Goal: Find specific page/section

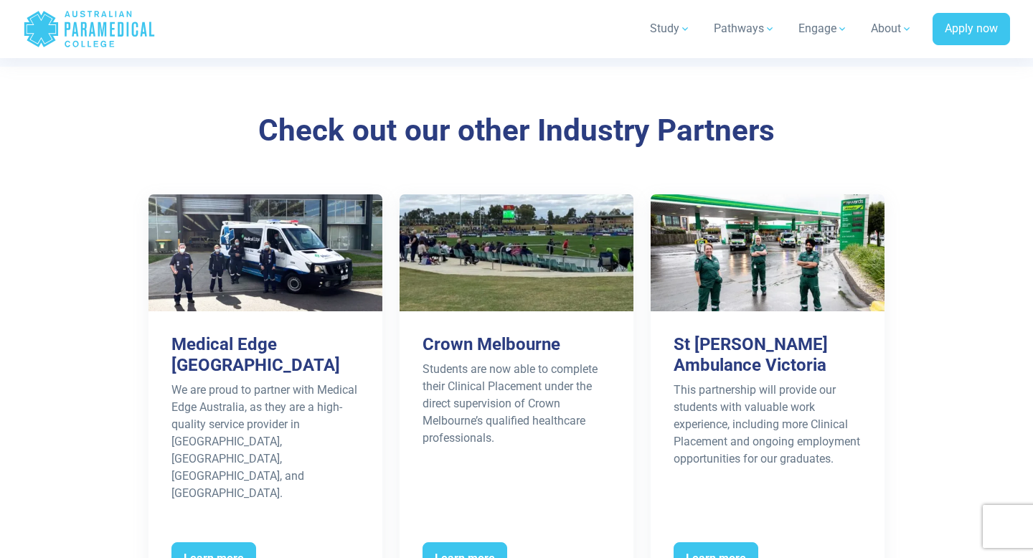
scroll to position [1693, 0]
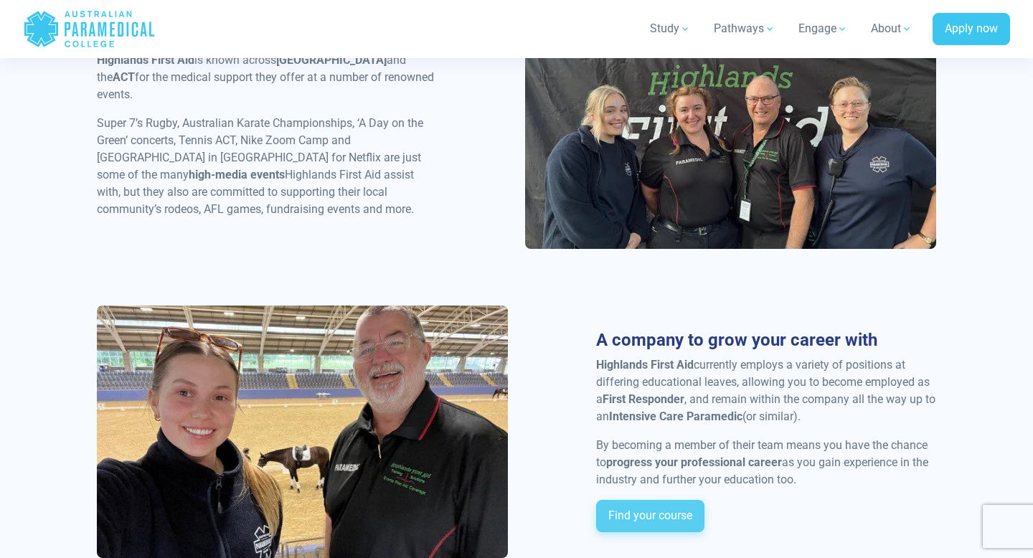
click at [657, 500] on link "Find your course" at bounding box center [650, 516] width 108 height 33
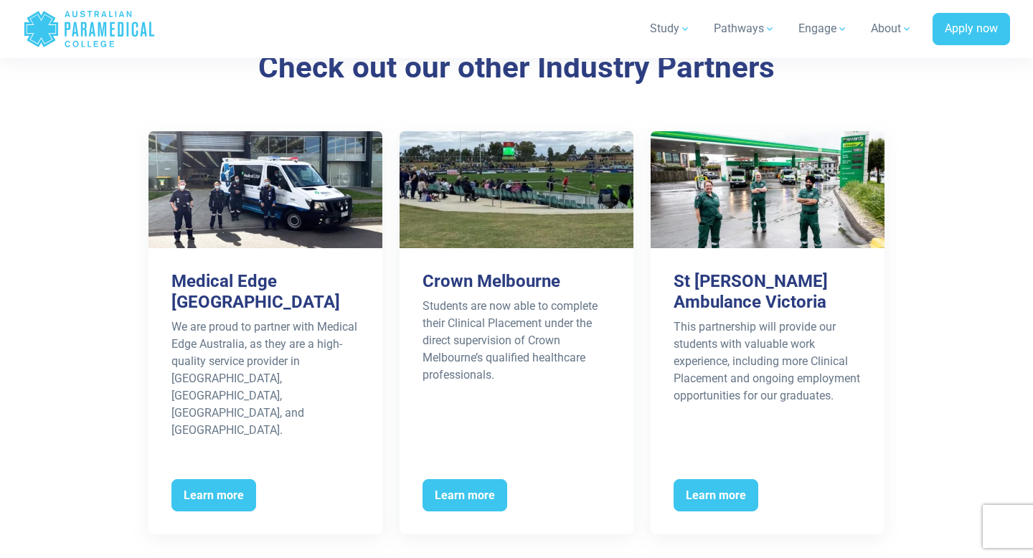
scroll to position [2306, 0]
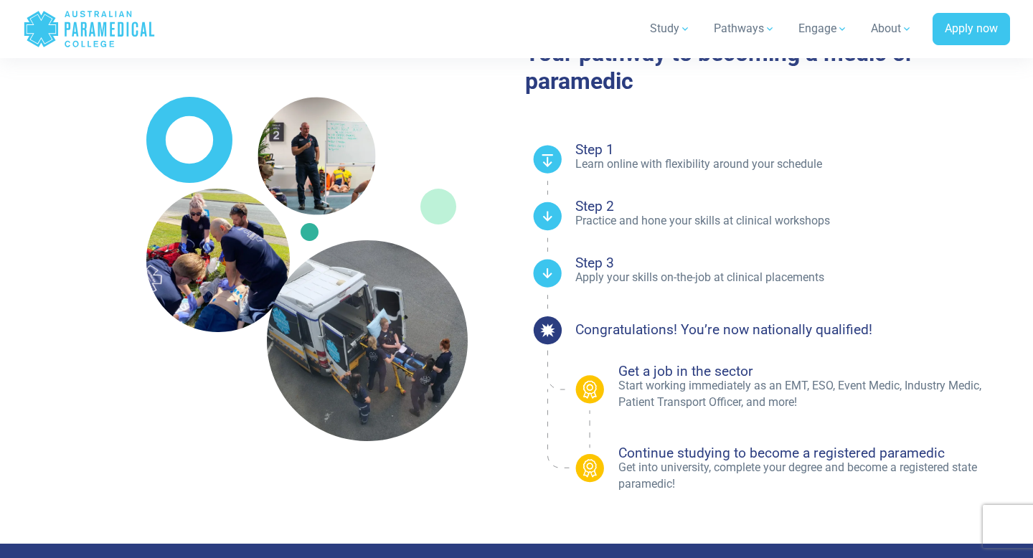
scroll to position [984, 0]
